Goal: Task Accomplishment & Management: Manage account settings

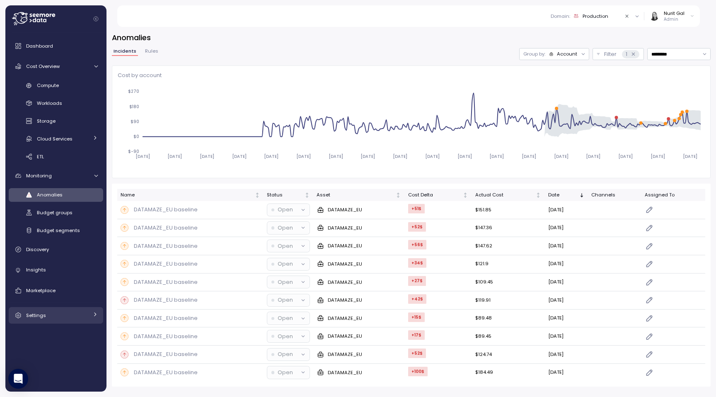
click at [38, 312] on span "Settings" at bounding box center [36, 315] width 20 height 7
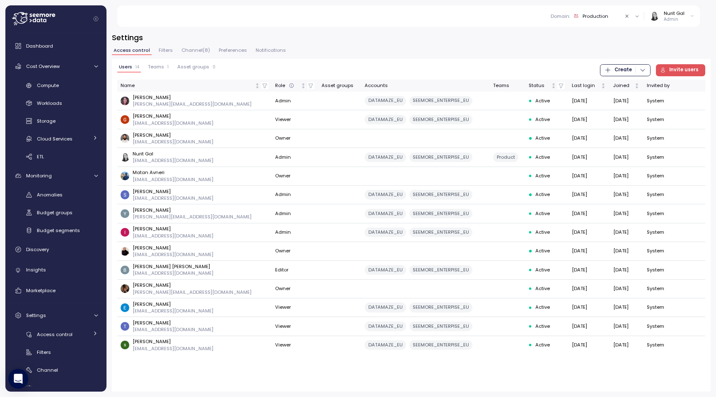
click at [672, 74] on span "Invite users" at bounding box center [683, 70] width 29 height 11
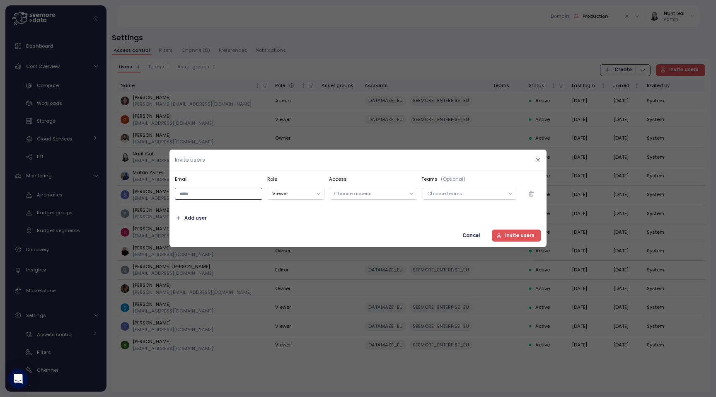
click at [225, 191] on input "email" at bounding box center [218, 194] width 87 height 12
click at [350, 193] on p "Choose access" at bounding box center [369, 193] width 71 height 7
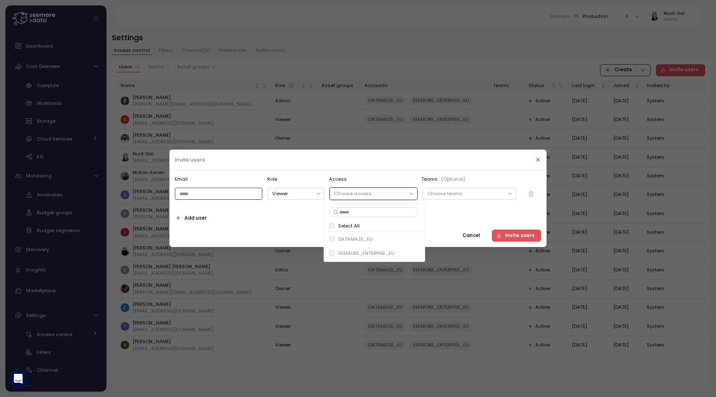
click at [446, 196] on p "Choose teams" at bounding box center [465, 193] width 77 height 7
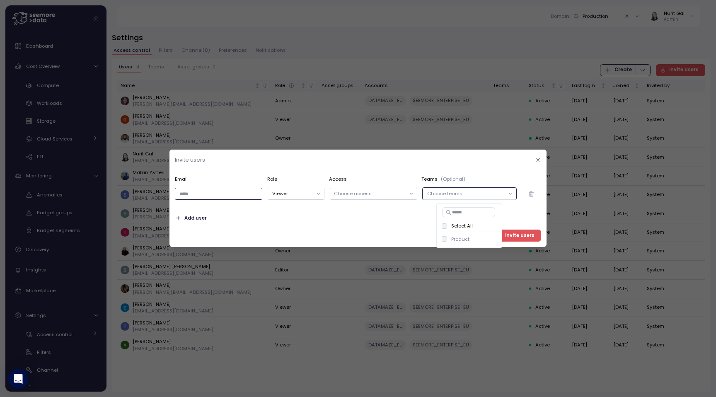
click at [443, 242] on div at bounding box center [467, 244] width 58 height 4
click at [385, 197] on div "Choose access" at bounding box center [373, 194] width 87 height 12
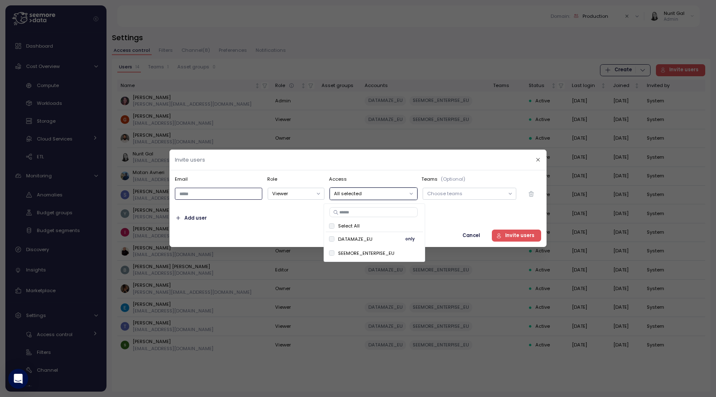
click at [332, 242] on div "DATAMAZE_EU only" at bounding box center [374, 239] width 91 height 10
click at [305, 191] on button "Viewer" at bounding box center [296, 194] width 56 height 12
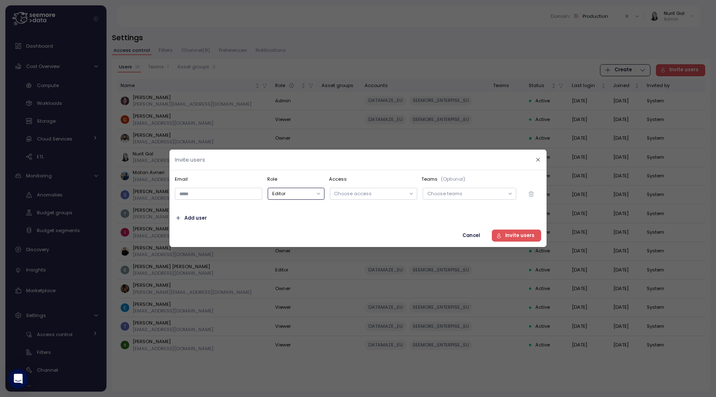
click at [290, 198] on button "Editor" at bounding box center [296, 194] width 56 height 12
click at [245, 194] on input "email" at bounding box center [218, 194] width 87 height 12
click at [263, 205] on div "Email Role Access Teams (Optional) Viewer Choose access Choose teams Add user C…" at bounding box center [358, 209] width 366 height 66
click at [471, 193] on p "Choose teams" at bounding box center [465, 193] width 77 height 7
click at [496, 132] on div at bounding box center [358, 198] width 716 height 397
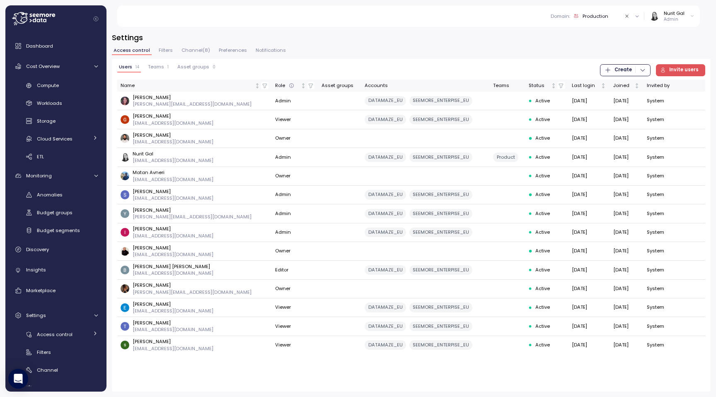
click at [672, 66] on span "Invite users" at bounding box center [683, 70] width 29 height 11
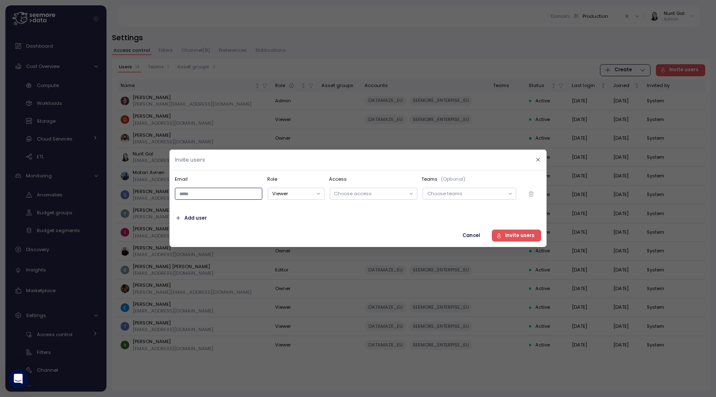
click at [213, 193] on input "email" at bounding box center [218, 194] width 87 height 12
click at [201, 219] on span "Add user" at bounding box center [195, 218] width 22 height 11
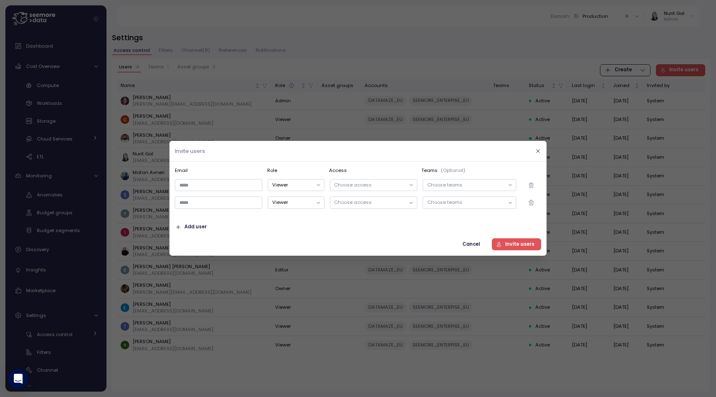
click at [531, 184] on icon "button" at bounding box center [531, 185] width 7 height 7
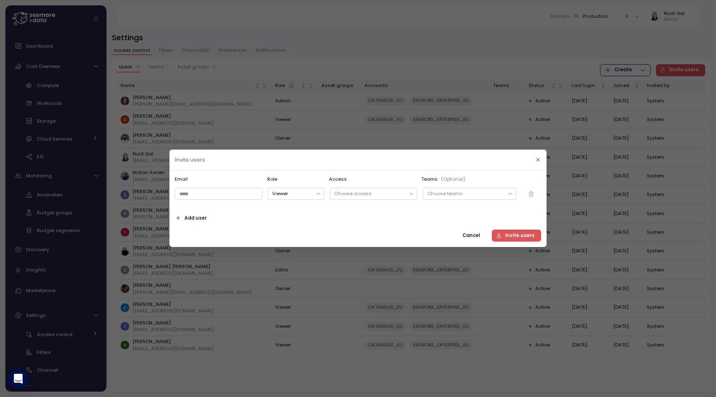
click at [470, 234] on span "Cancel" at bounding box center [470, 235] width 17 height 11
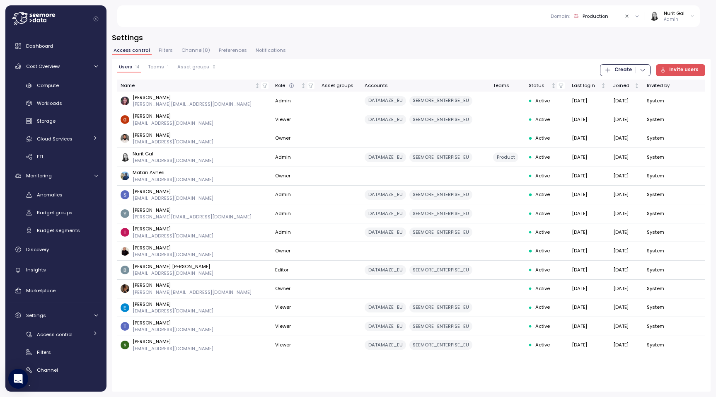
click at [635, 73] on span "Create" at bounding box center [624, 70] width 41 height 11
click at [152, 69] on span "Teams" at bounding box center [156, 67] width 16 height 5
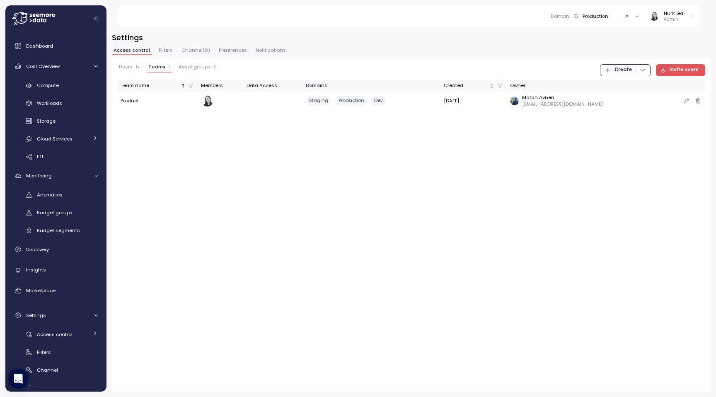
click at [277, 101] on td at bounding box center [272, 101] width 59 height 18
click at [644, 70] on icon "button" at bounding box center [642, 70] width 7 height 7
click at [635, 81] on button "Team" at bounding box center [629, 87] width 47 height 12
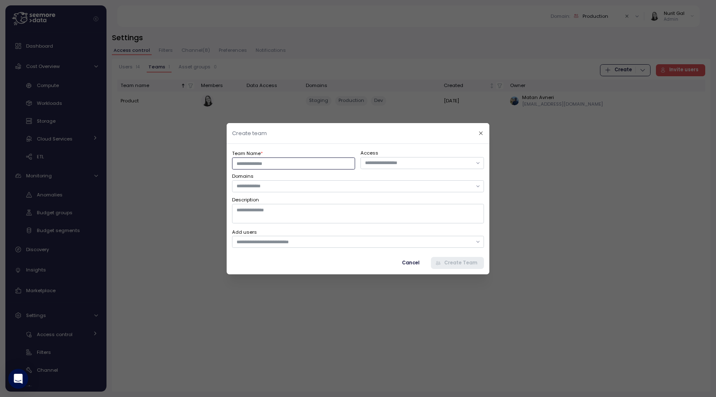
click at [337, 162] on input "Team Name *" at bounding box center [293, 163] width 123 height 12
click at [530, 172] on div at bounding box center [358, 198] width 716 height 397
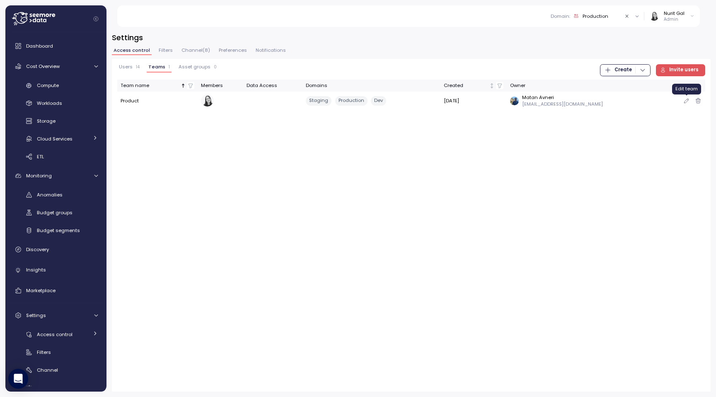
click at [688, 99] on icon "button" at bounding box center [686, 101] width 7 height 10
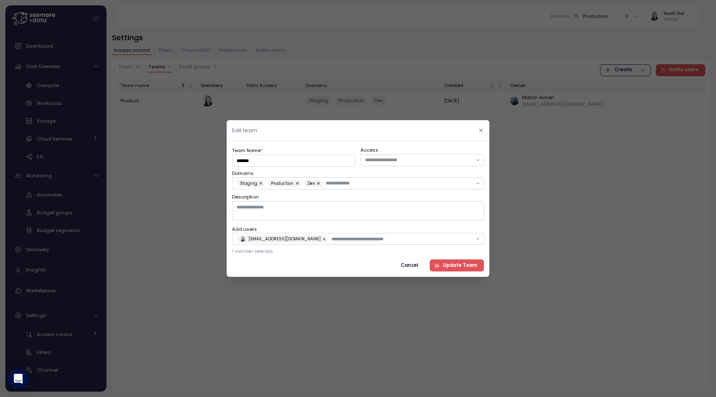
click at [479, 133] on icon "button" at bounding box center [480, 130] width 5 height 5
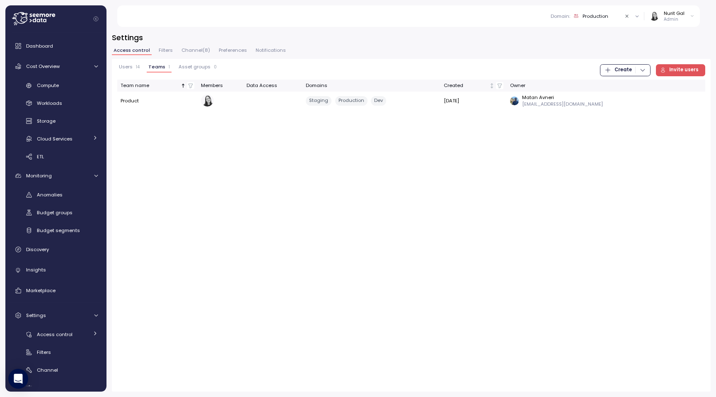
click at [139, 67] on button "Users 14" at bounding box center [129, 68] width 24 height 8
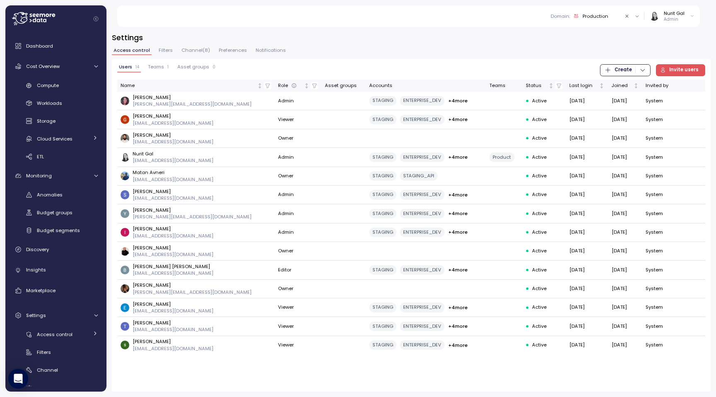
click at [159, 68] on span "Teams" at bounding box center [156, 67] width 16 height 5
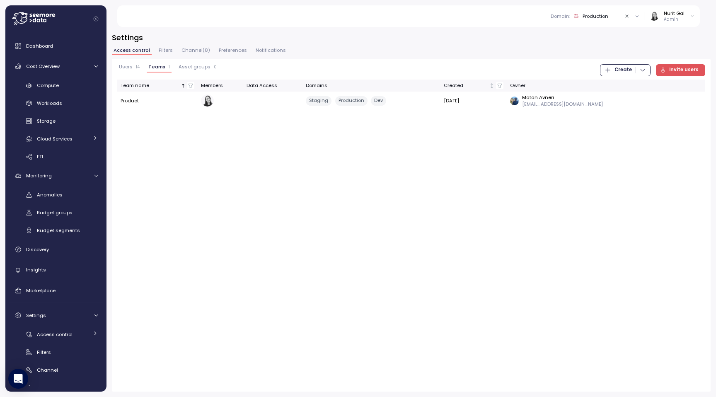
click at [134, 64] on div "Users 14 Teams 1 Asset groups 0 Create Invite users" at bounding box center [411, 70] width 588 height 12
click at [133, 67] on div "Users 14" at bounding box center [129, 67] width 21 height 6
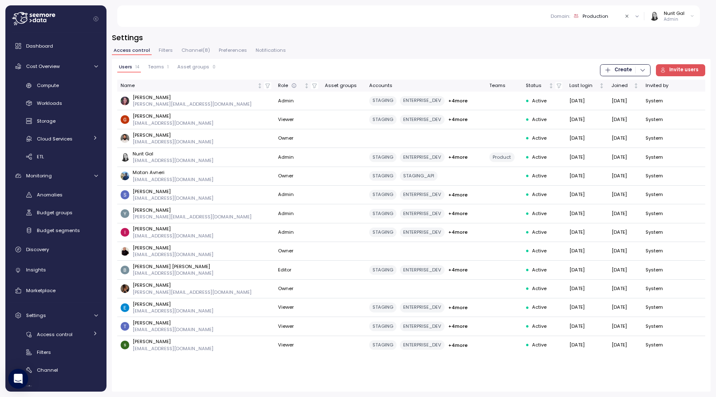
click at [632, 71] on span "Create" at bounding box center [622, 70] width 17 height 11
click at [628, 85] on div "Team" at bounding box center [633, 86] width 29 height 7
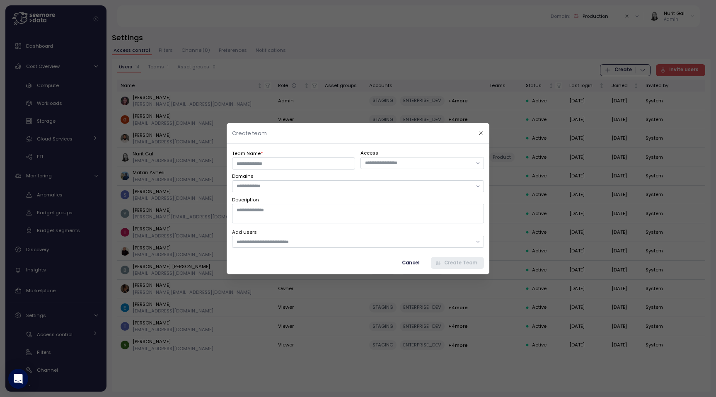
click at [419, 260] on span "Cancel" at bounding box center [410, 262] width 17 height 11
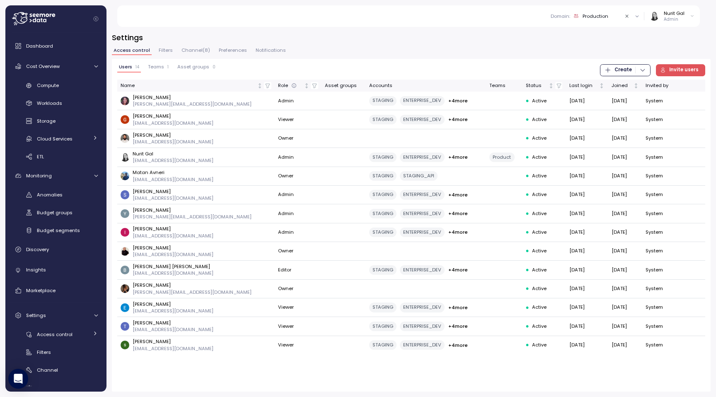
click at [156, 69] on span "Teams" at bounding box center [156, 67] width 16 height 5
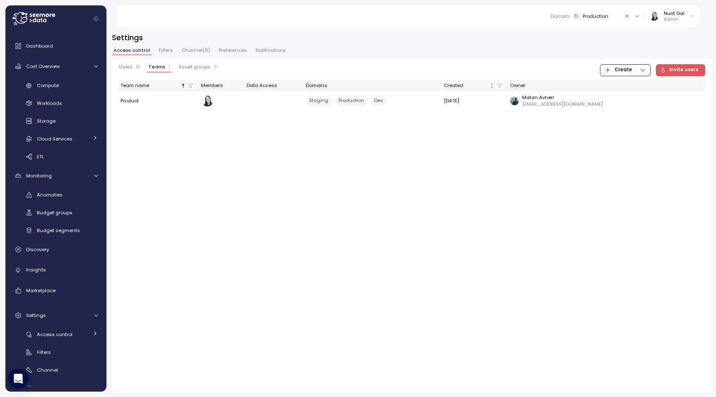
click at [623, 72] on span "Create" at bounding box center [622, 70] width 17 height 11
click at [621, 85] on div "Team" at bounding box center [633, 86] width 29 height 7
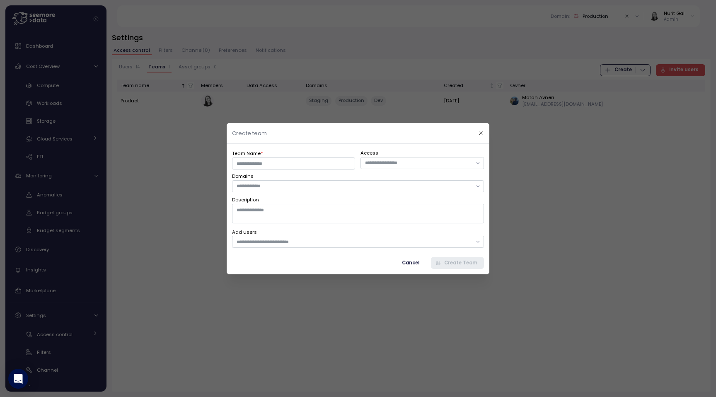
click at [510, 192] on div at bounding box center [358, 198] width 716 height 397
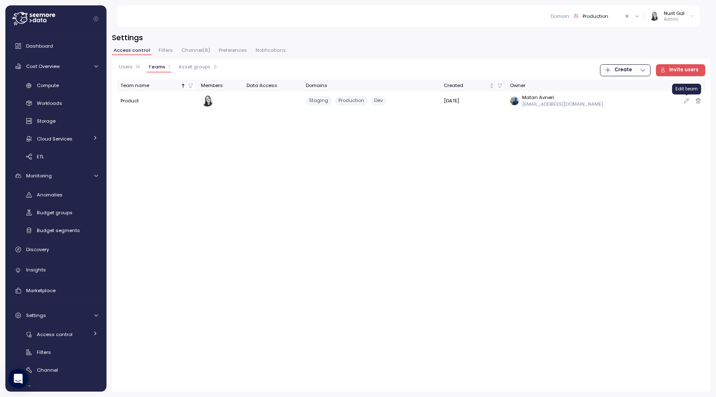
click at [684, 99] on icon "button" at bounding box center [686, 101] width 7 height 10
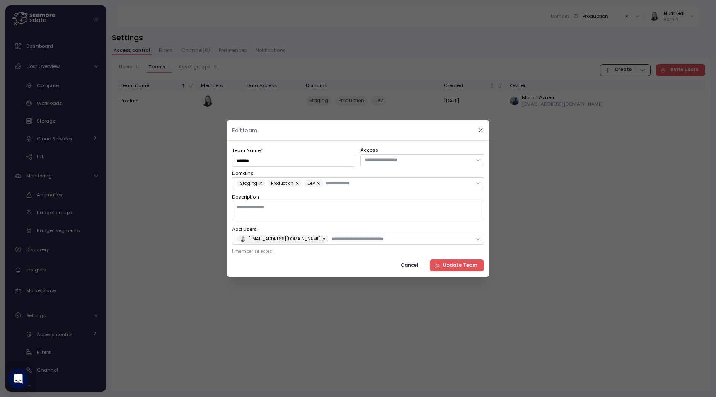
click at [537, 159] on div at bounding box center [358, 198] width 716 height 397
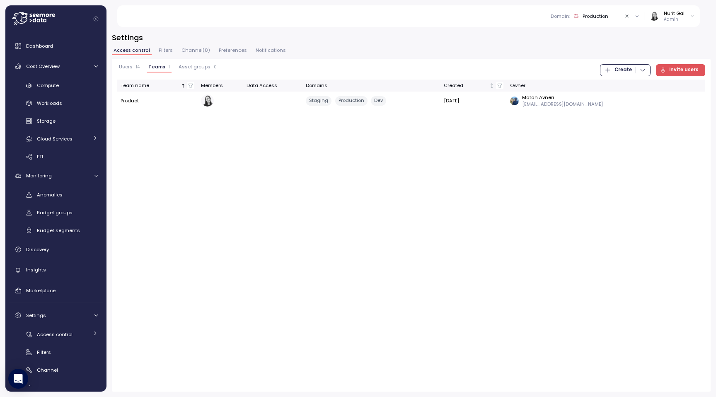
click at [630, 66] on span "Create" at bounding box center [622, 70] width 17 height 11
click at [612, 92] on button "Team" at bounding box center [629, 87] width 47 height 12
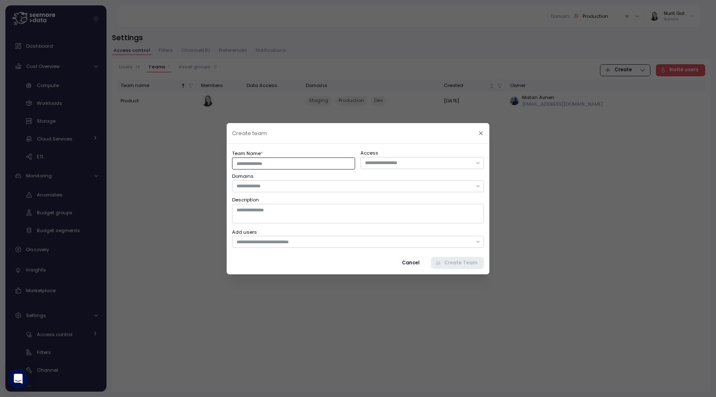
click at [329, 161] on input "Team Name *" at bounding box center [293, 163] width 123 height 12
click at [400, 163] on input "text" at bounding box center [418, 162] width 107 height 7
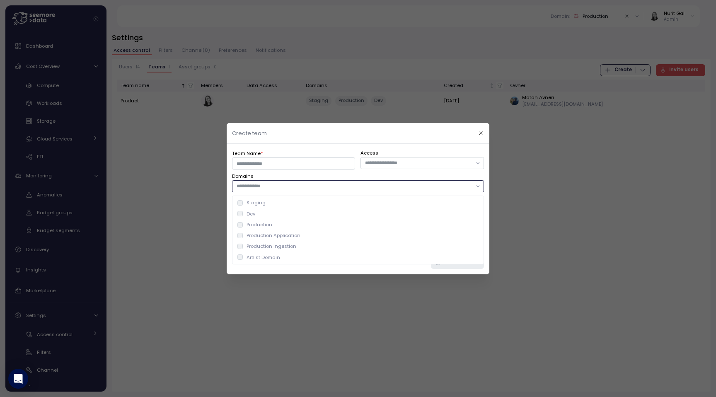
click at [287, 189] on input "text" at bounding box center [354, 185] width 235 height 7
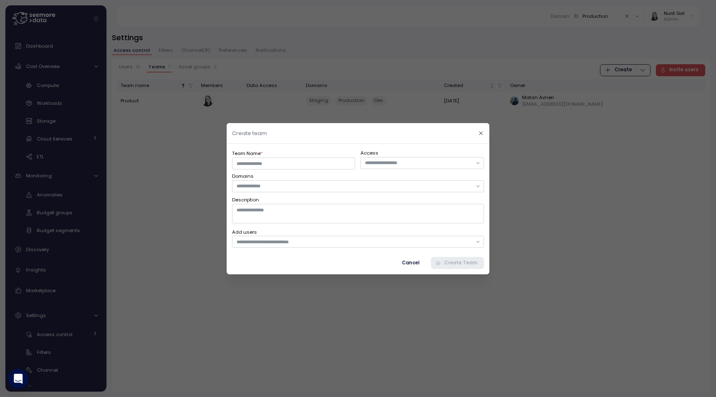
click at [347, 145] on div "Team Name * Access Domains Description Add users Cancel Create Team" at bounding box center [358, 208] width 263 height 130
click at [340, 206] on textarea "Description" at bounding box center [358, 213] width 252 height 19
type textarea "*"
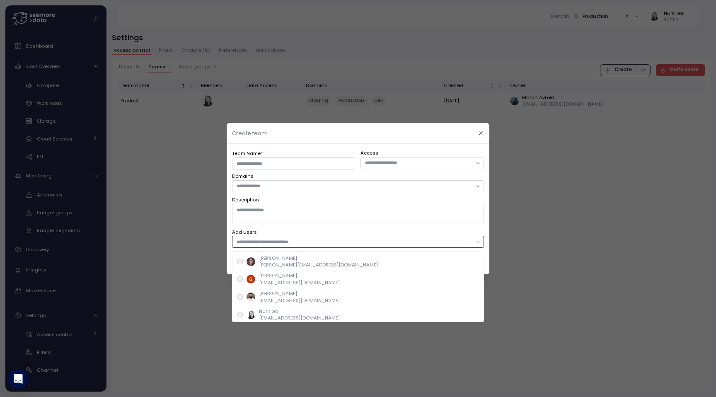
click at [308, 244] on input "text" at bounding box center [354, 241] width 235 height 7
click at [289, 258] on p "[PERSON_NAME]" at bounding box center [318, 258] width 119 height 7
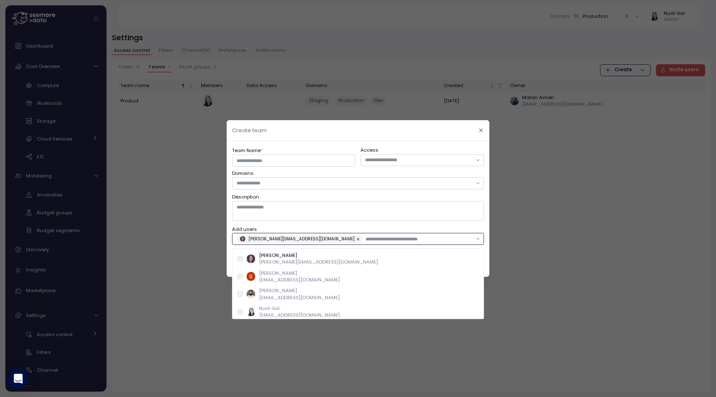
click at [284, 270] on p "[PERSON_NAME]" at bounding box center [299, 273] width 81 height 7
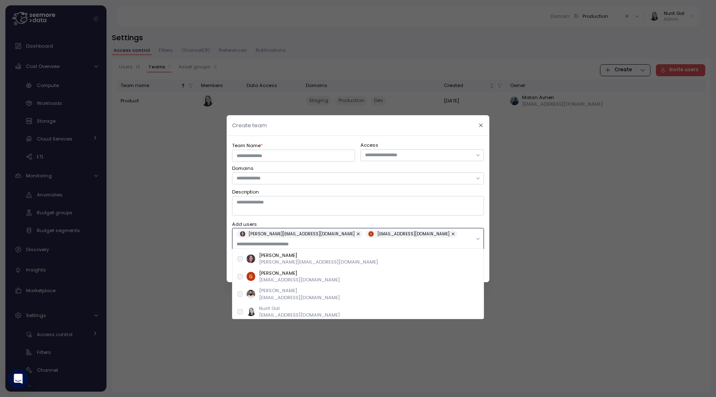
click at [280, 286] on div "[PERSON_NAME] [EMAIL_ADDRESS][DOMAIN_NAME]" at bounding box center [358, 294] width 248 height 18
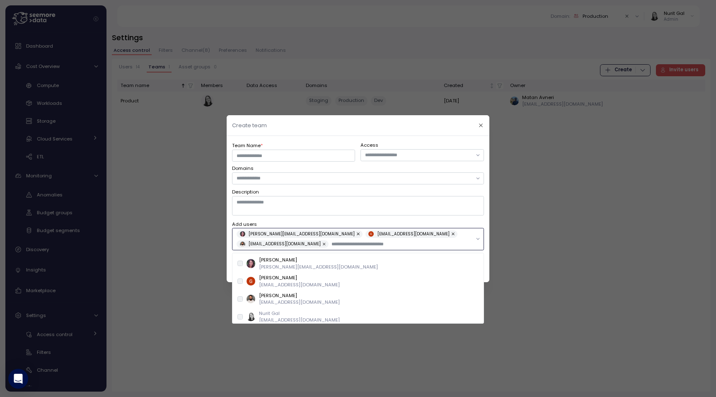
click at [279, 311] on p "Nurit Gal" at bounding box center [299, 313] width 81 height 7
click at [279, 310] on p "Nurit Gal" at bounding box center [299, 313] width 81 height 7
click at [279, 294] on p "[PERSON_NAME]" at bounding box center [299, 295] width 81 height 7
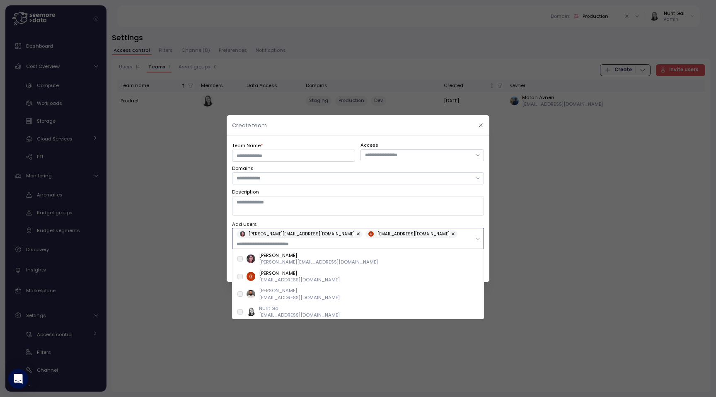
click at [280, 282] on p "[EMAIL_ADDRESS][DOMAIN_NAME]" at bounding box center [299, 279] width 81 height 7
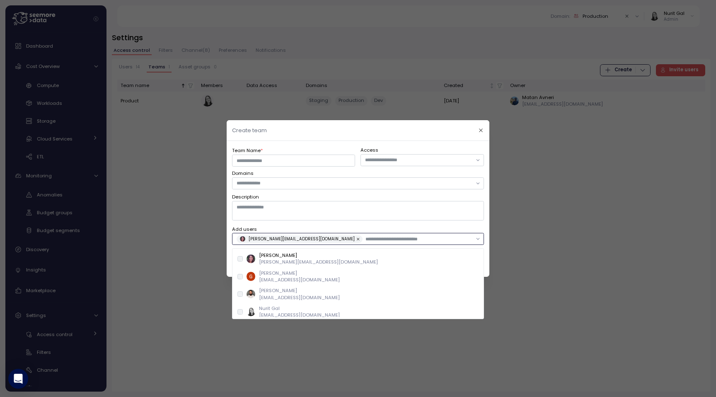
click at [280, 283] on p "[EMAIL_ADDRESS][DOMAIN_NAME]" at bounding box center [299, 279] width 81 height 7
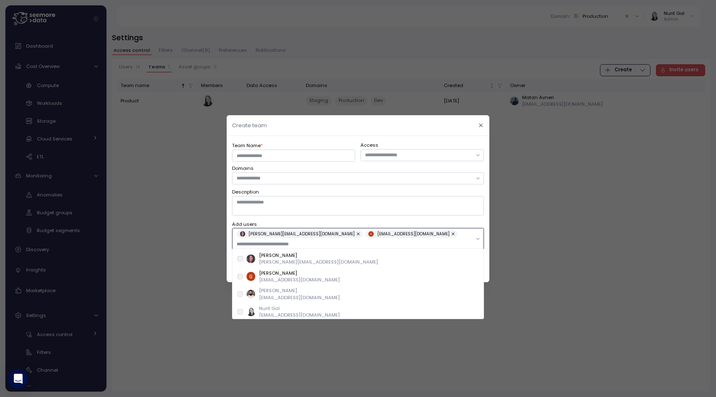
click at [280, 292] on p "[PERSON_NAME]" at bounding box center [299, 290] width 81 height 7
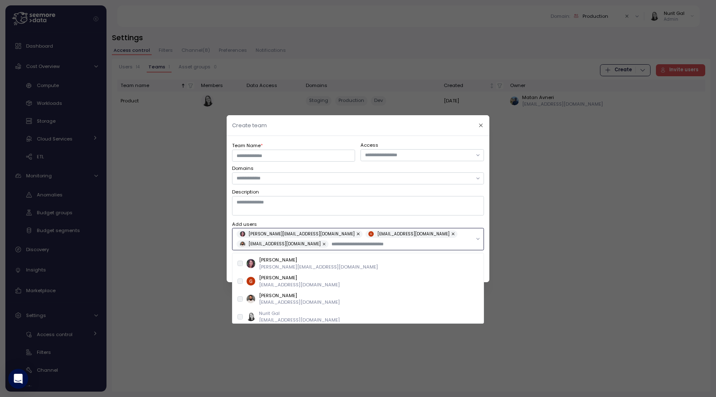
click at [280, 313] on p "Nurit Gal" at bounding box center [299, 313] width 81 height 7
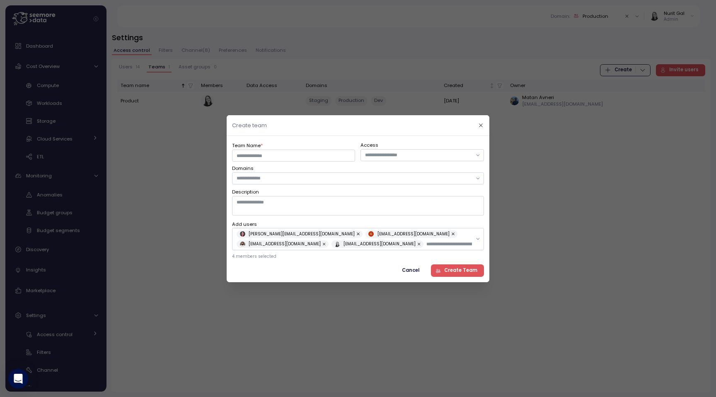
click at [298, 224] on label "Add users" at bounding box center [358, 223] width 252 height 7
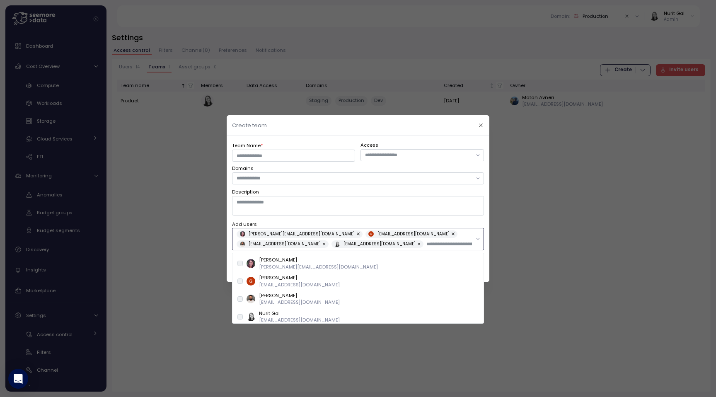
click at [426, 244] on input "text" at bounding box center [449, 243] width 46 height 7
type input "*"
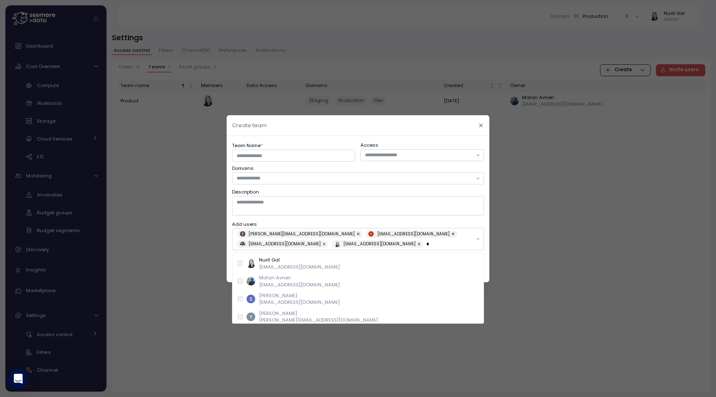
click at [517, 186] on div at bounding box center [358, 198] width 716 height 397
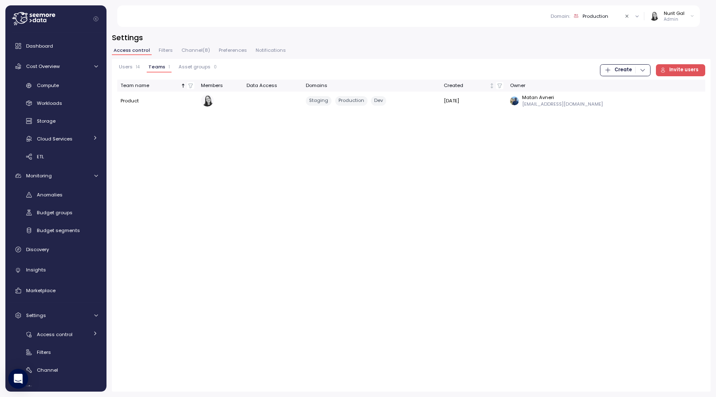
click at [196, 65] on span "Asset groups" at bounding box center [195, 67] width 32 height 5
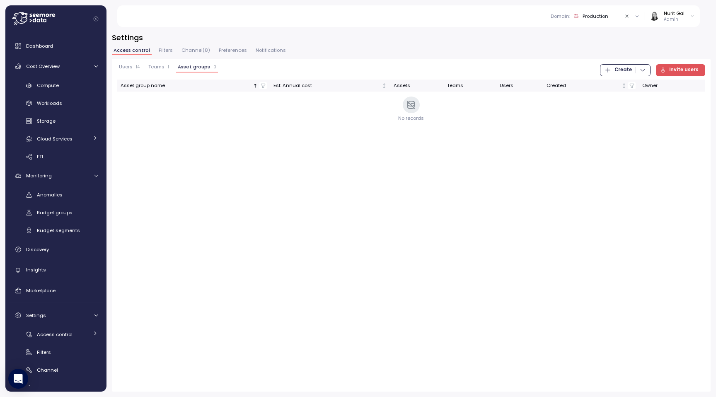
click at [611, 70] on icon "button" at bounding box center [607, 70] width 7 height 7
click at [621, 101] on div "Asset Group" at bounding box center [633, 98] width 29 height 7
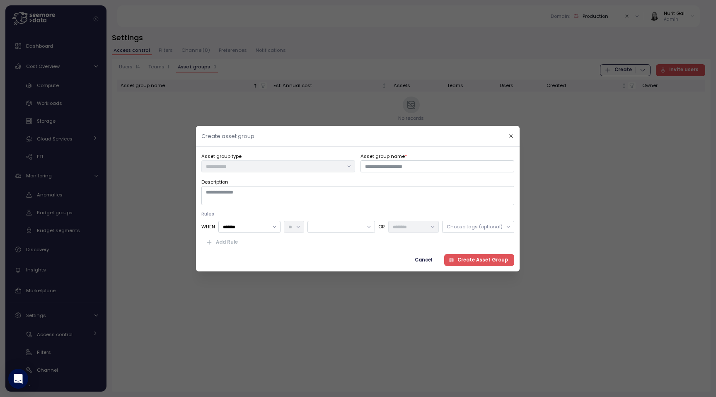
click at [295, 173] on div "Asset group type Asset group name * Description Rules WHEN ******* OR Choose ta…" at bounding box center [357, 209] width 313 height 114
click at [400, 172] on div "Asset group type Asset group name * Description Rules WHEN ******* OR Choose ta…" at bounding box center [357, 209] width 313 height 114
click at [400, 169] on input "Asset group name *" at bounding box center [438, 166] width 154 height 12
type input "****"
click at [266, 191] on textarea "Description" at bounding box center [357, 195] width 313 height 19
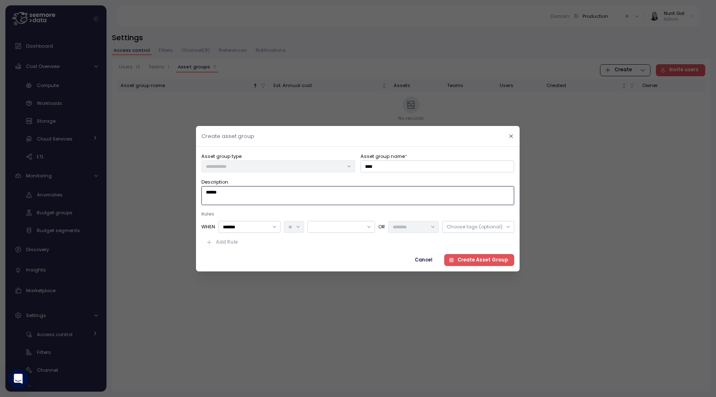
type textarea "******"
click at [268, 228] on input "*******" at bounding box center [250, 227] width 62 height 12
click at [262, 240] on div "Account" at bounding box center [250, 243] width 59 height 11
click at [326, 227] on div at bounding box center [342, 227] width 68 height 12
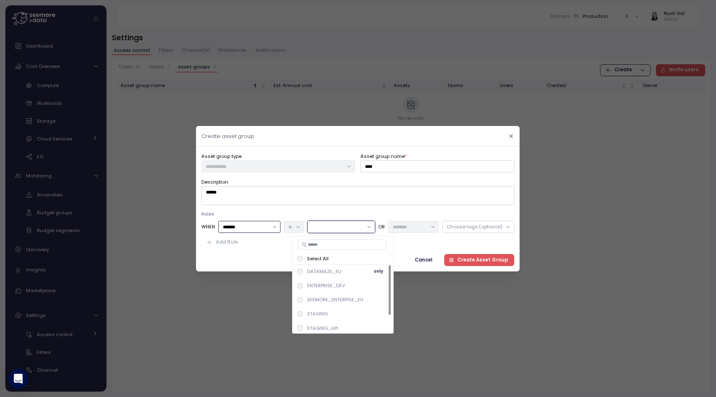
click at [322, 269] on p "DATAMAZE_EU" at bounding box center [324, 271] width 34 height 7
click at [322, 289] on div "ENTERPRISE_DEV only" at bounding box center [342, 285] width 91 height 10
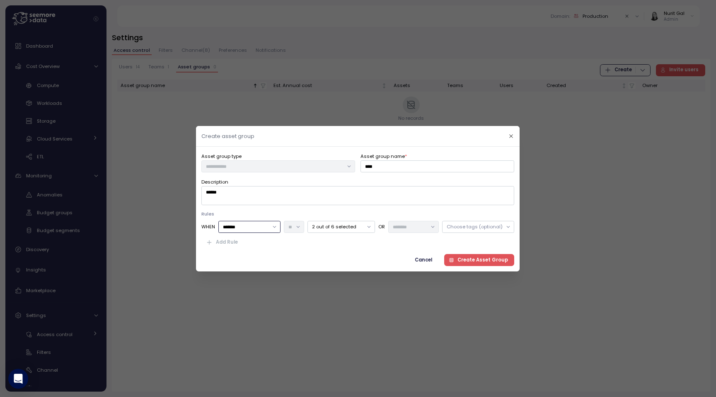
click at [463, 228] on div "Choose tags (optional)" at bounding box center [475, 226] width 56 height 7
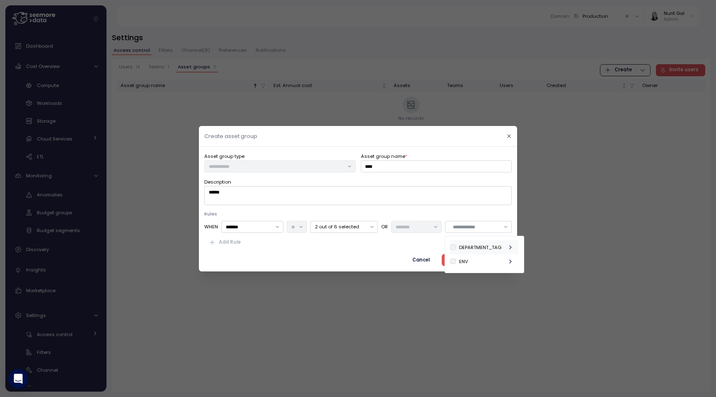
click at [460, 253] on div "DEPARTMENT_TAG" at bounding box center [484, 247] width 68 height 14
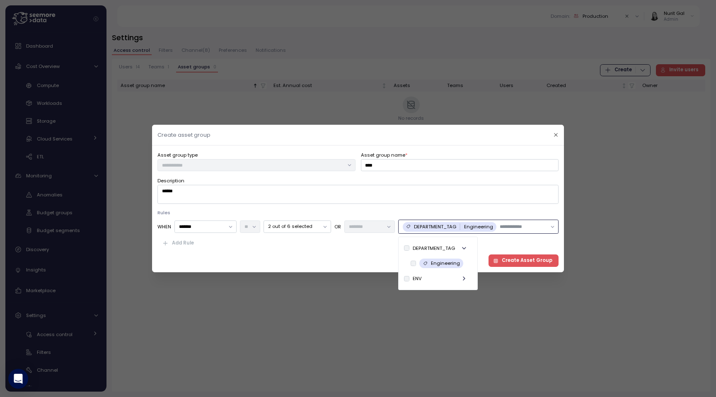
click at [520, 226] on input "text" at bounding box center [523, 226] width 47 height 7
click at [417, 278] on div "ENV" at bounding box center [417, 278] width 9 height 7
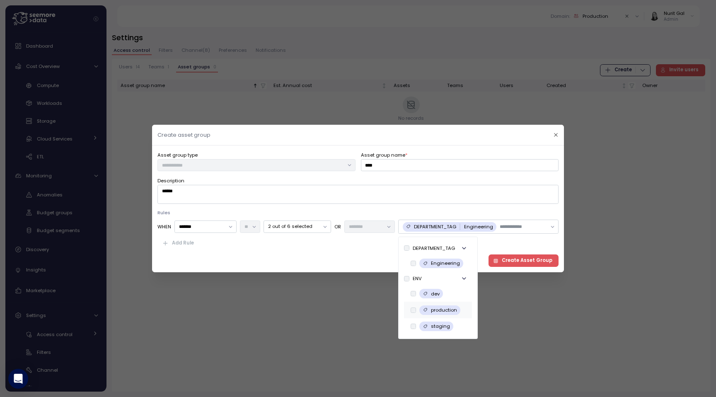
click at [437, 302] on div "production" at bounding box center [438, 310] width 68 height 16
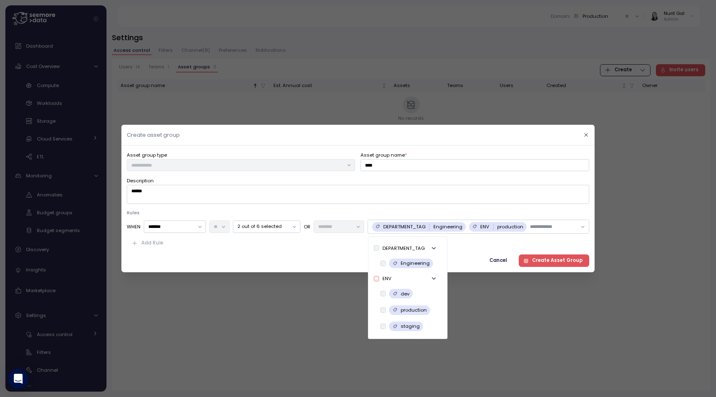
click at [489, 247] on div "Add Rule" at bounding box center [358, 243] width 462 height 12
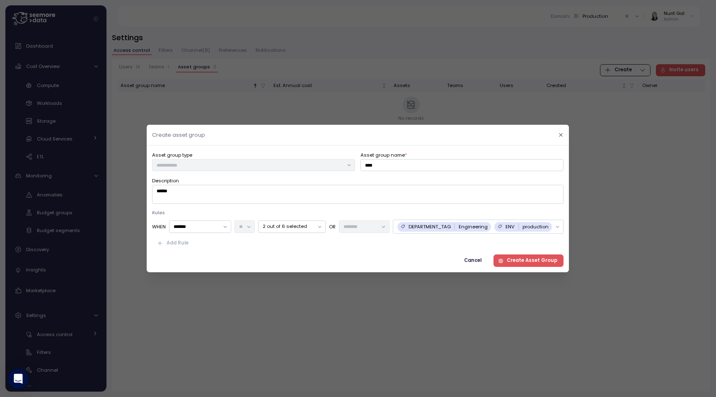
click at [509, 230] on div "ENV production" at bounding box center [523, 227] width 58 height 10
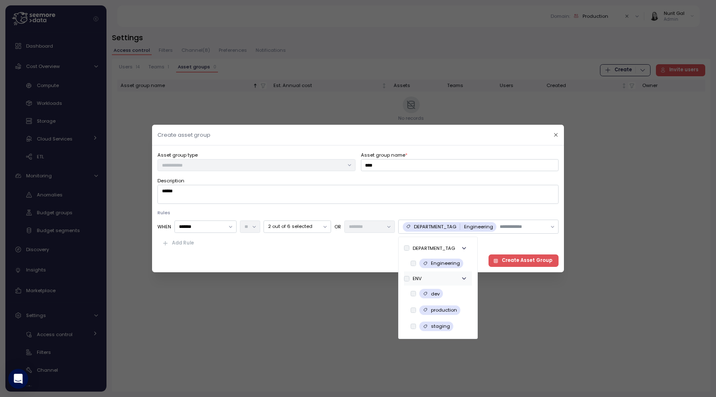
click at [417, 280] on div "ENV" at bounding box center [417, 278] width 9 height 7
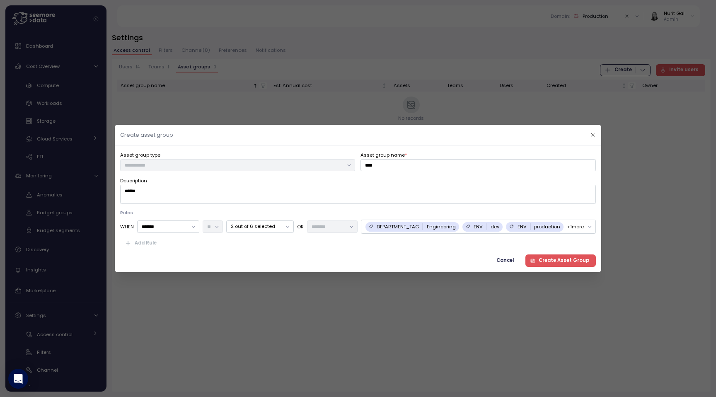
click at [462, 256] on div "Cancel Create Asset Group" at bounding box center [358, 261] width 476 height 12
click at [576, 226] on p "+ 1 more" at bounding box center [575, 226] width 17 height 7
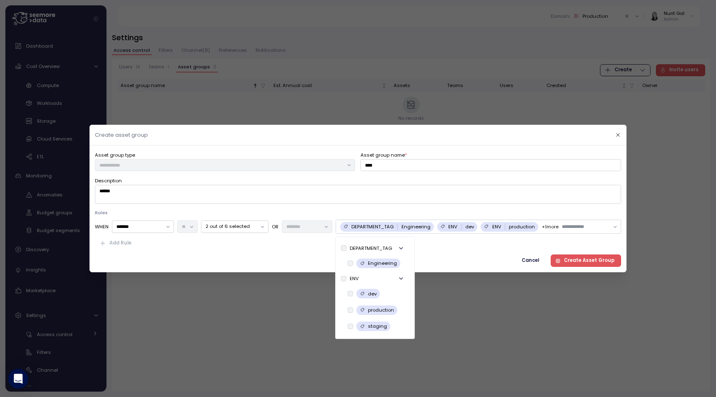
click at [581, 228] on input "text" at bounding box center [585, 226] width 47 height 7
click at [539, 238] on div "Add Rule" at bounding box center [358, 243] width 526 height 12
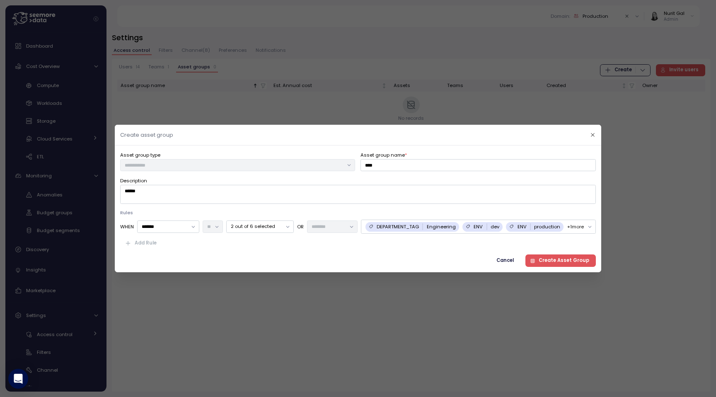
click at [564, 224] on div "DEPARTMENT_TAG Engineering ENV dev ENV production + 1 more" at bounding box center [474, 227] width 218 height 10
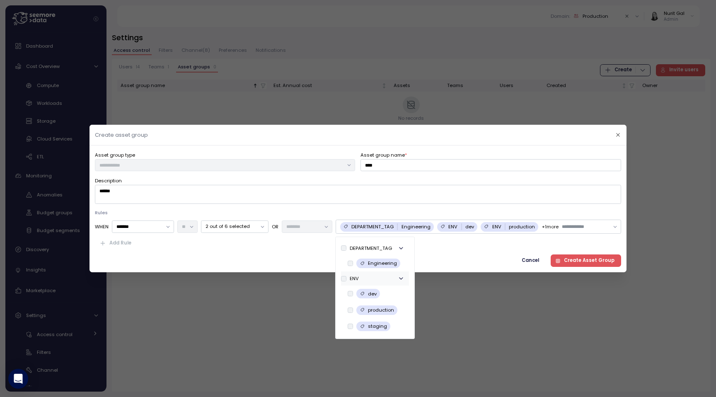
click at [373, 276] on div "ENV" at bounding box center [375, 278] width 68 height 14
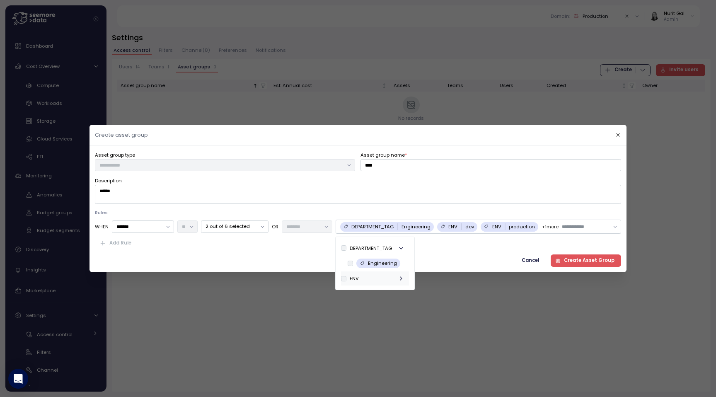
click at [373, 276] on div "ENV" at bounding box center [375, 278] width 68 height 14
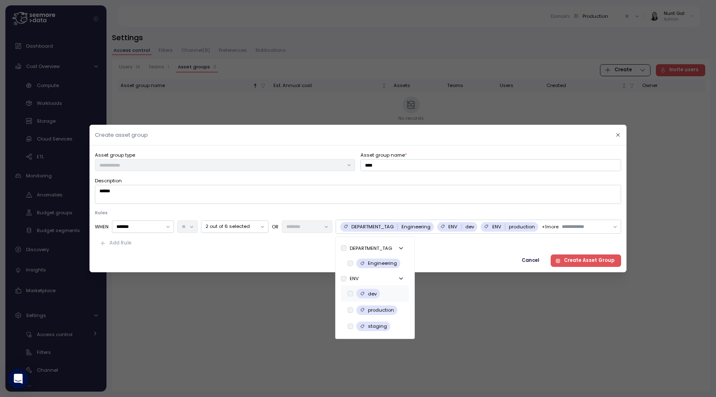
click at [370, 295] on p "dev" at bounding box center [372, 293] width 9 height 7
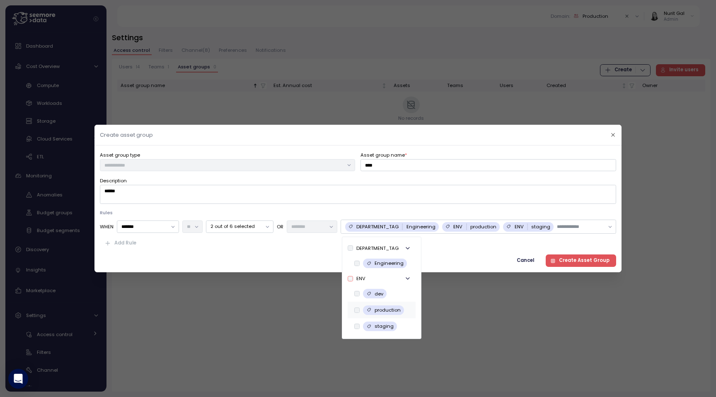
click at [362, 306] on div "production" at bounding box center [379, 310] width 50 height 10
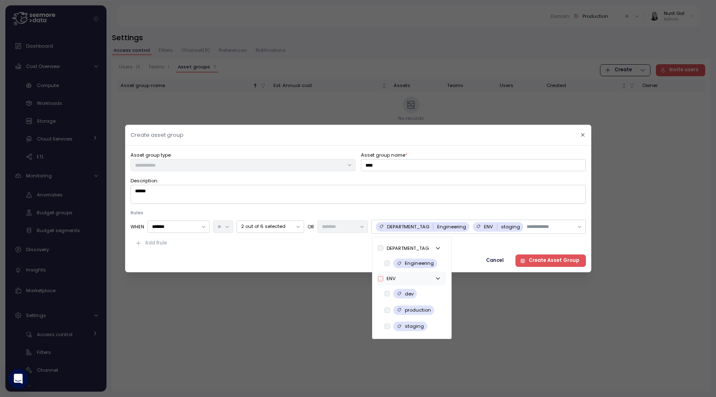
click at [409, 280] on div "ENV" at bounding box center [412, 278] width 68 height 14
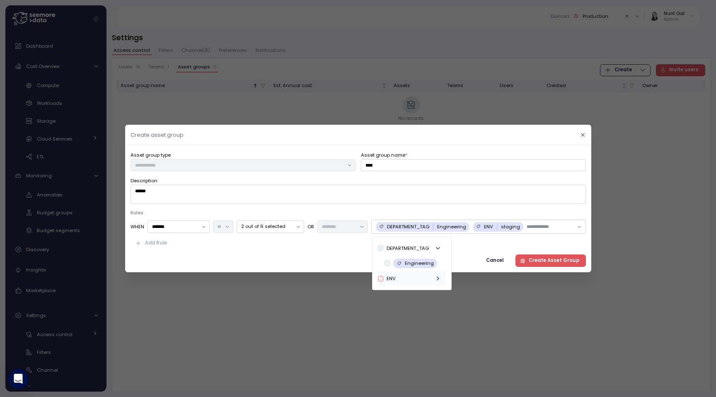
click at [409, 280] on div "ENV" at bounding box center [412, 278] width 68 height 14
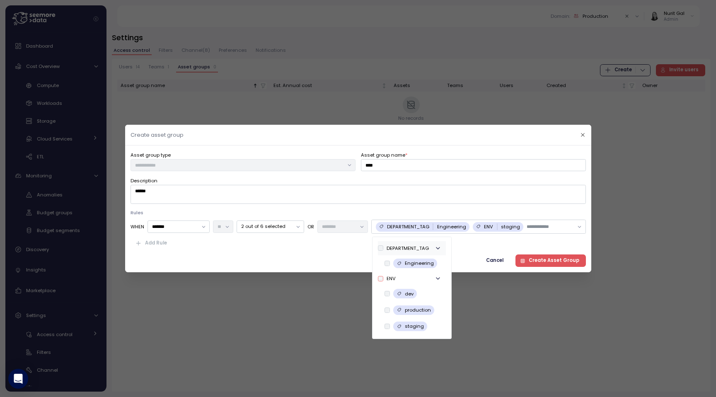
click at [440, 250] on icon "button" at bounding box center [438, 248] width 7 height 7
click at [439, 250] on icon "button" at bounding box center [438, 248] width 7 height 7
click at [519, 227] on div "ENV staging" at bounding box center [498, 227] width 51 height 10
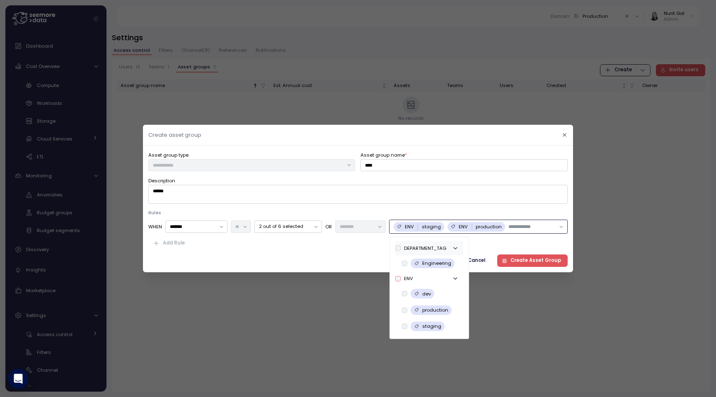
click at [537, 227] on input "text" at bounding box center [531, 226] width 47 height 7
type input "*"
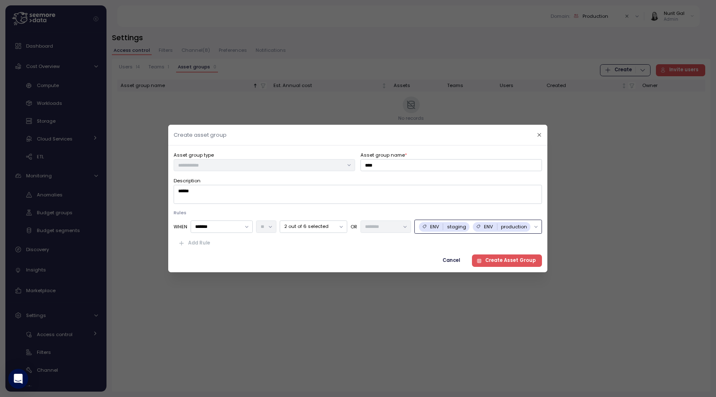
click at [275, 227] on div "WHEN ******* 2 out of 6 selected OR ENV staging ENV production" at bounding box center [358, 227] width 368 height 14
click at [304, 223] on p "2 out of 6 selected" at bounding box center [309, 226] width 51 height 7
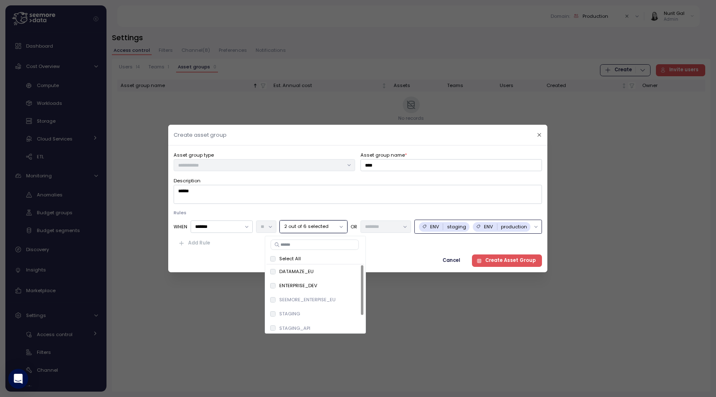
click at [218, 251] on div "Asset group type Asset group name * **** Description ****** Rules WHEN ******* …" at bounding box center [358, 209] width 368 height 116
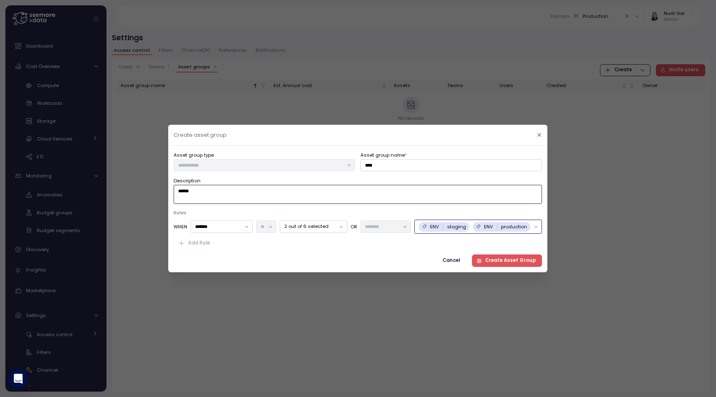
click at [290, 196] on textarea "******" at bounding box center [358, 194] width 368 height 19
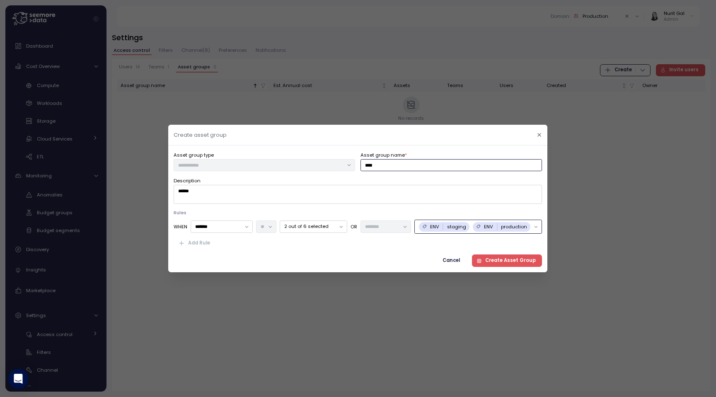
click at [399, 166] on input "****" at bounding box center [451, 165] width 181 height 12
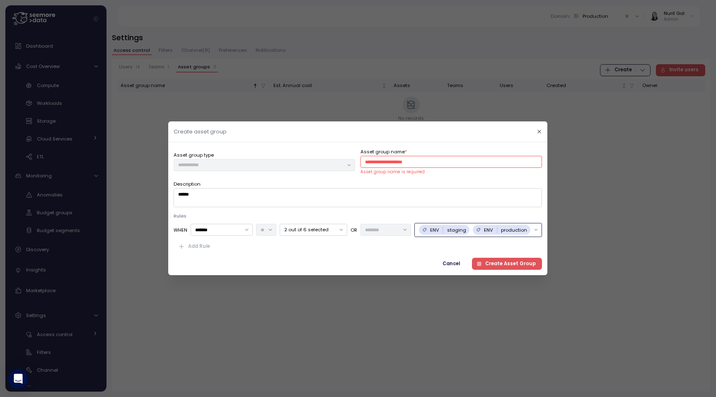
click at [398, 184] on div "Description ******" at bounding box center [358, 193] width 368 height 27
click at [456, 266] on span "Cancel" at bounding box center [451, 263] width 17 height 11
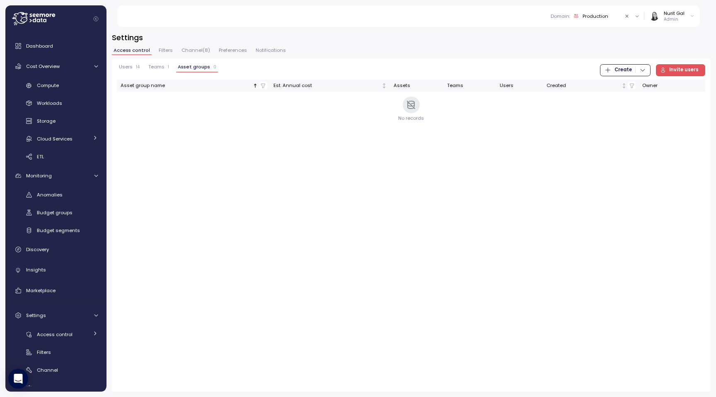
click at [620, 70] on span "Create" at bounding box center [622, 70] width 17 height 11
click at [619, 100] on div "Asset Group" at bounding box center [633, 98] width 29 height 7
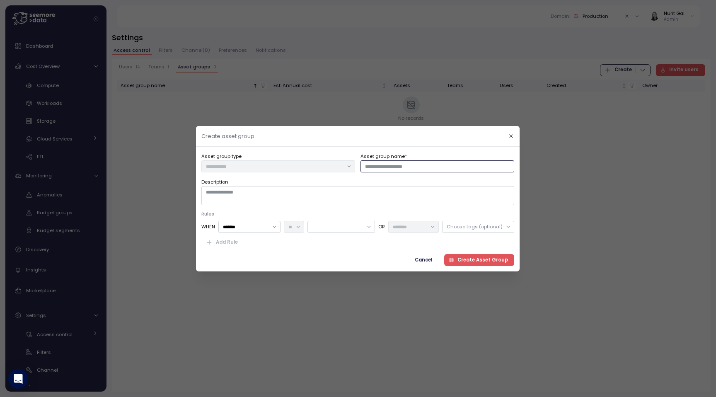
click at [413, 170] on input "Asset group name *" at bounding box center [438, 166] width 154 height 12
click at [278, 365] on div at bounding box center [358, 198] width 716 height 397
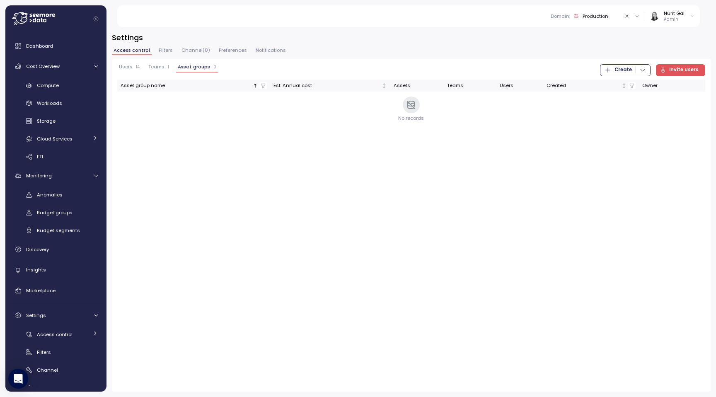
click at [171, 53] on button "Filters" at bounding box center [165, 51] width 17 height 7
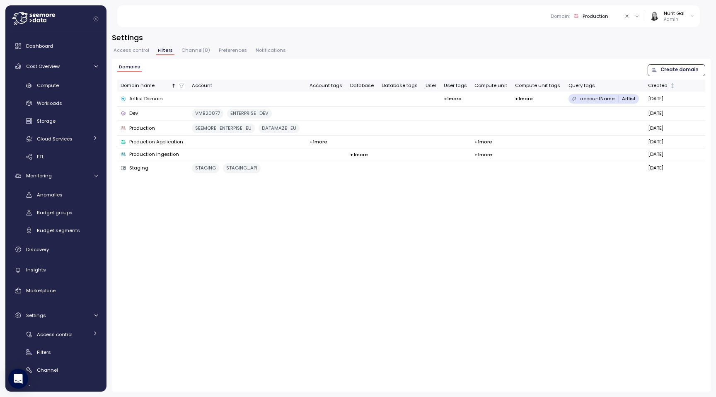
click at [655, 70] on icon "button" at bounding box center [654, 70] width 5 height 5
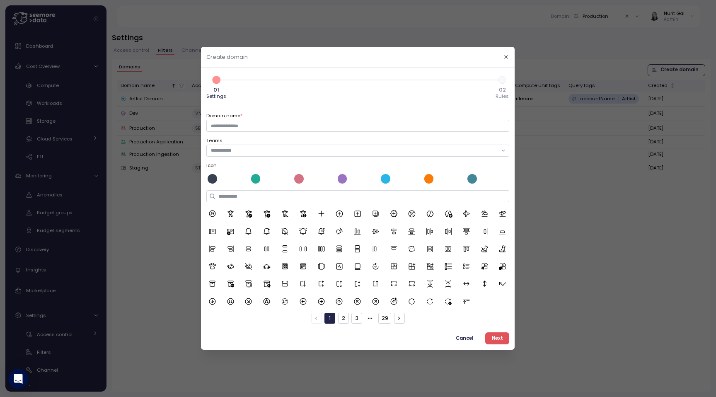
click at [491, 339] on button "Next" at bounding box center [497, 338] width 24 height 12
click at [497, 338] on span "Next" at bounding box center [497, 338] width 11 height 11
click at [495, 338] on span "Next" at bounding box center [497, 338] width 11 height 11
click at [254, 124] on input "Domain name *" at bounding box center [357, 126] width 303 height 12
click at [268, 126] on input "*********" at bounding box center [357, 126] width 303 height 12
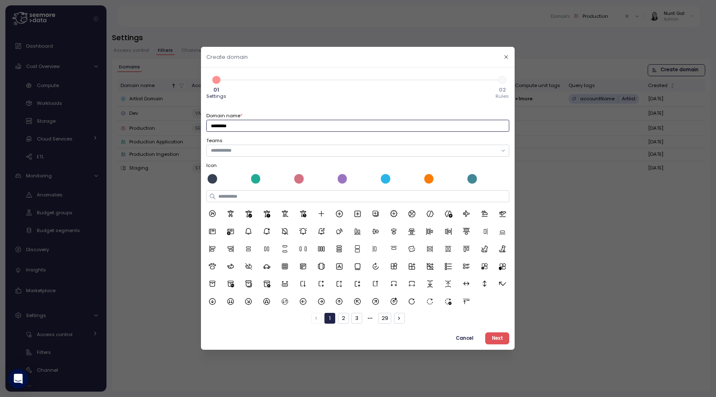
click at [268, 126] on input "*********" at bounding box center [357, 126] width 303 height 12
type input "****"
click at [493, 336] on span "Next" at bounding box center [497, 338] width 11 height 11
